Goal: Task Accomplishment & Management: Manage account settings

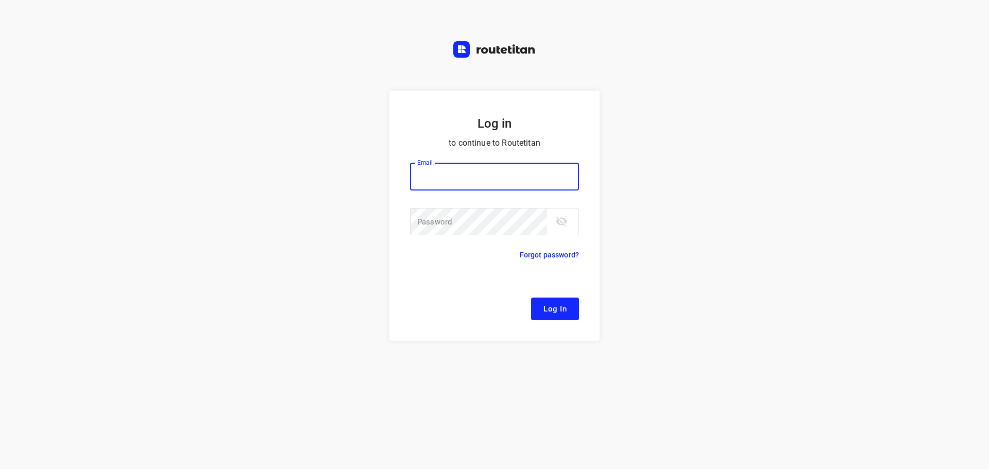
click at [445, 175] on input "email" at bounding box center [494, 177] width 169 height 28
type input "[EMAIL_ADDRESS][DOMAIN_NAME]"
click at [551, 312] on span "Log In" at bounding box center [554, 308] width 23 height 13
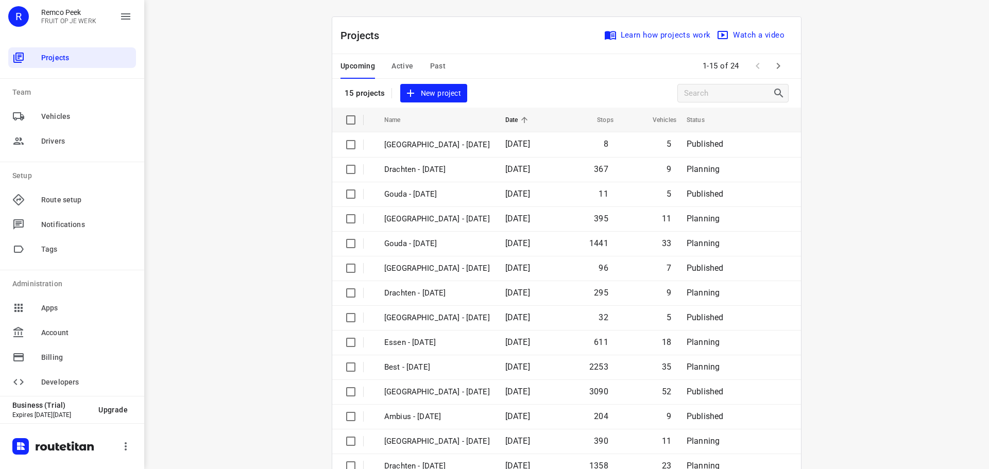
click at [401, 69] on span "Active" at bounding box center [402, 66] width 22 height 13
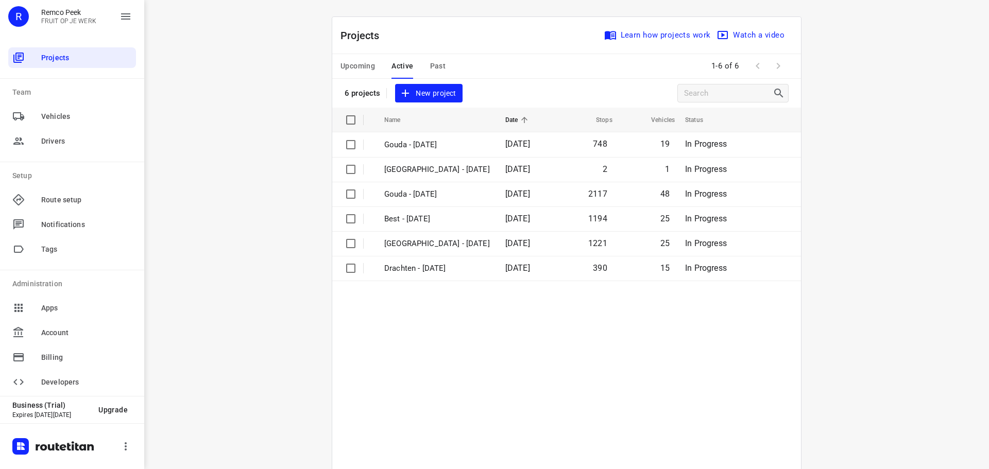
click at [367, 59] on button "Upcoming" at bounding box center [357, 66] width 35 height 25
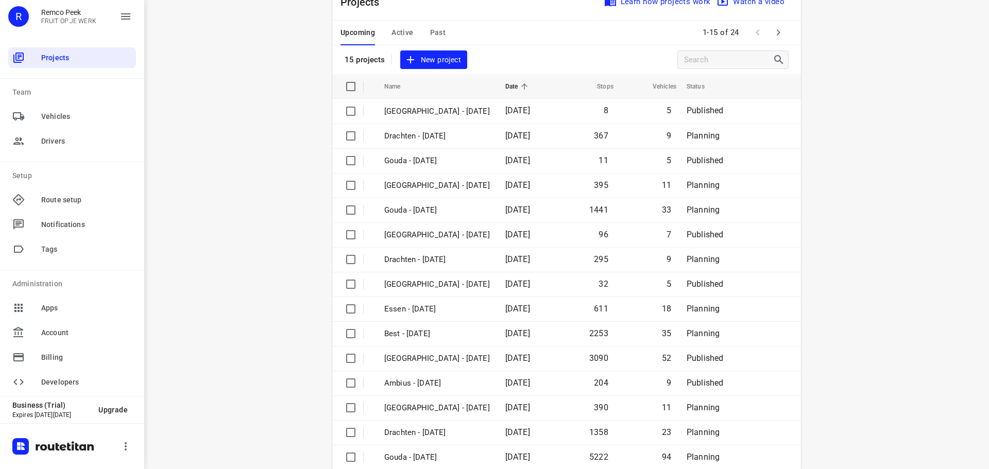
scroll to position [51, 0]
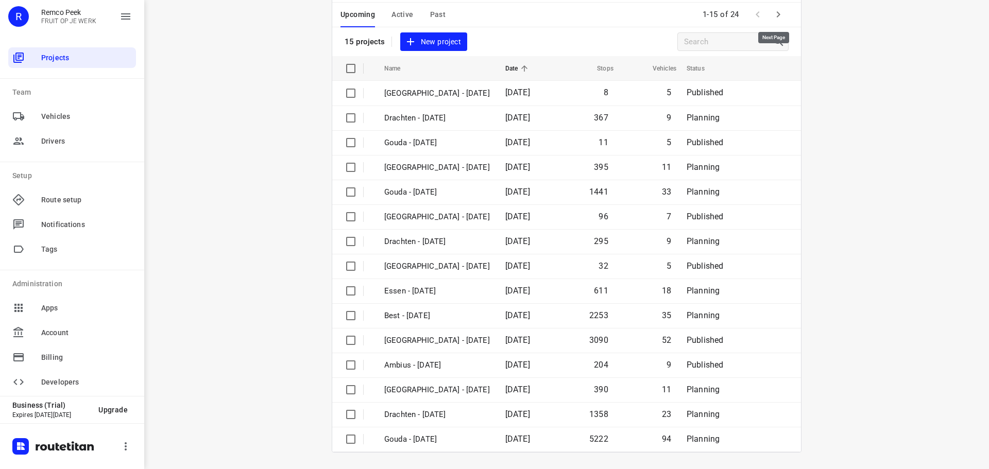
click at [772, 18] on icon "button" at bounding box center [778, 14] width 12 height 12
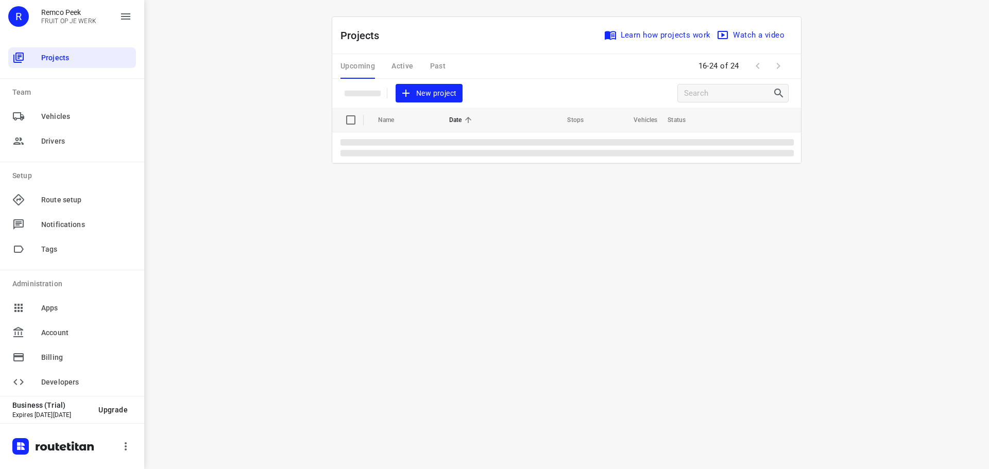
scroll to position [0, 0]
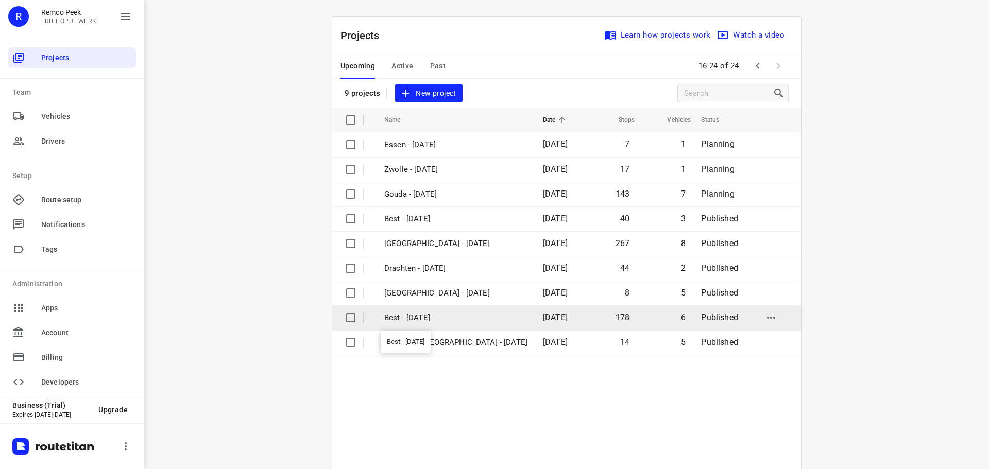
click at [461, 316] on p "Best - [DATE]" at bounding box center [455, 318] width 143 height 12
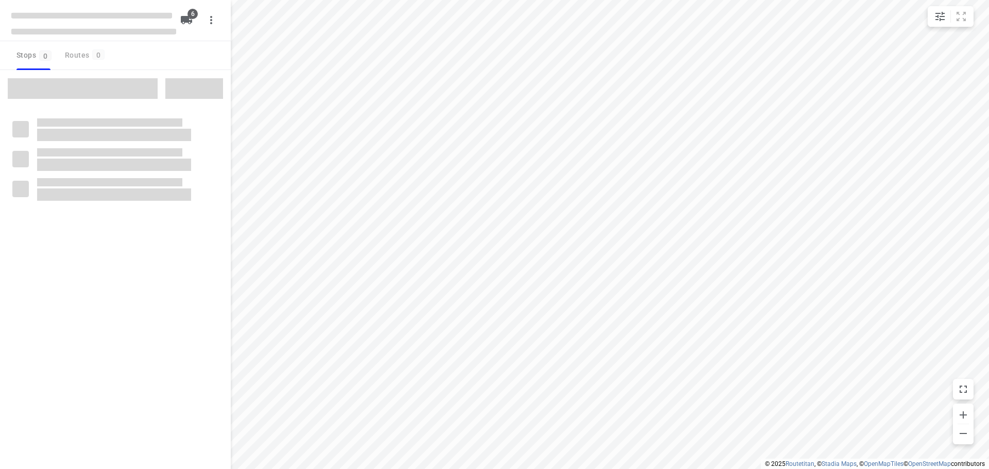
checkbox input "true"
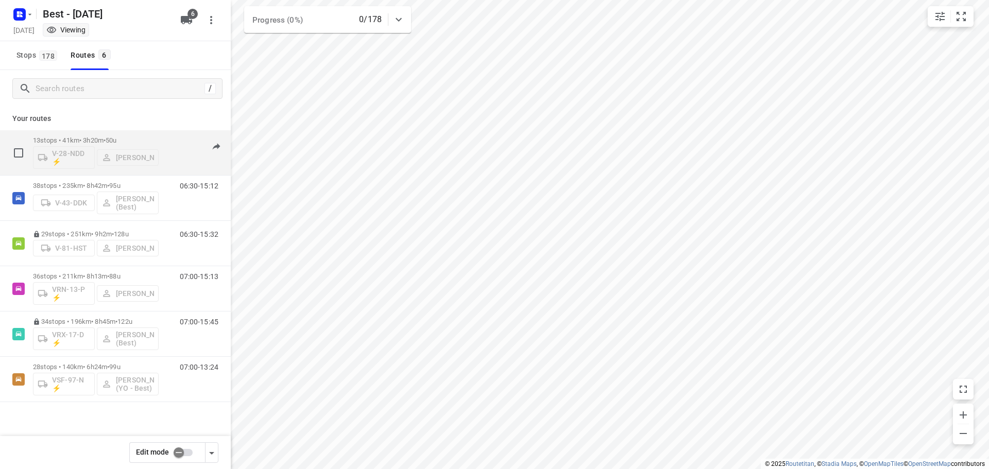
click at [100, 136] on p "13 stops • 41km • 3h20m • 50u" at bounding box center [96, 140] width 126 height 8
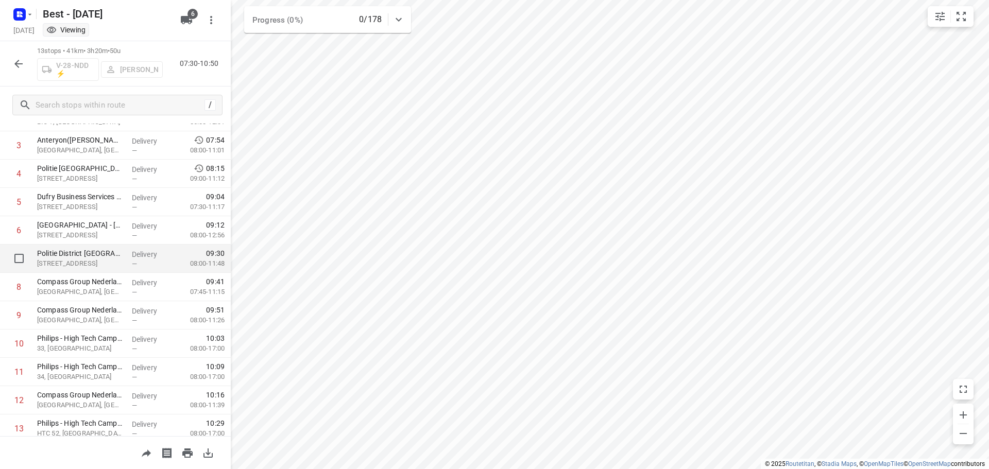
scroll to position [135, 0]
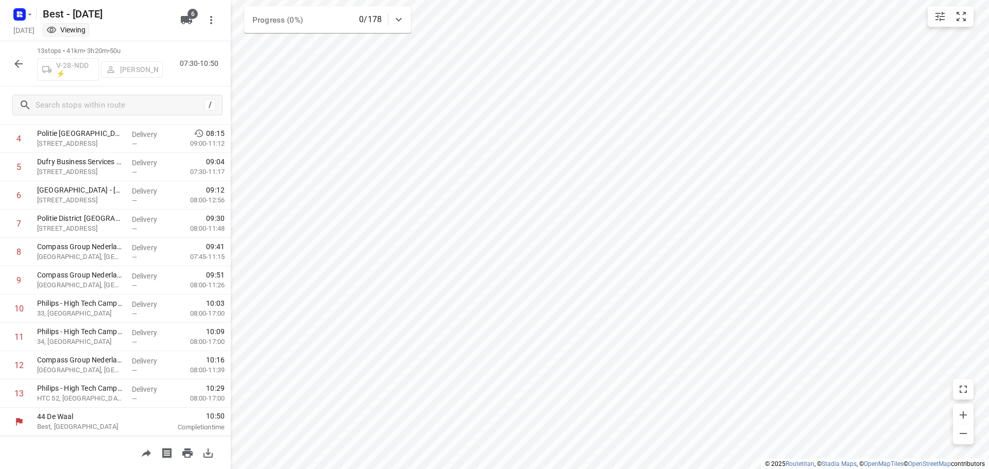
click at [19, 59] on icon "button" at bounding box center [18, 64] width 12 height 12
